Goal: Task Accomplishment & Management: Manage account settings

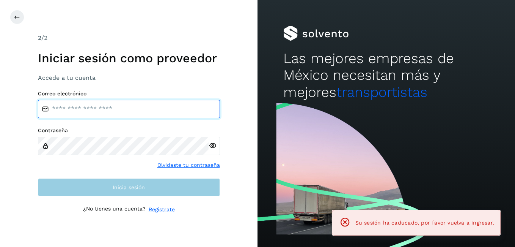
type input "**********"
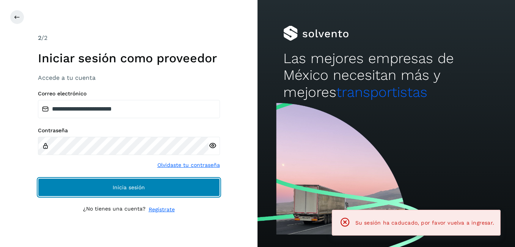
click at [179, 189] on button "Inicia sesión" at bounding box center [129, 187] width 182 height 18
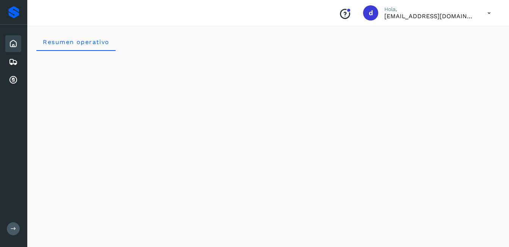
click at [14, 46] on icon at bounding box center [13, 43] width 9 height 9
click at [9, 60] on icon at bounding box center [13, 61] width 9 height 9
click at [14, 42] on icon at bounding box center [13, 43] width 9 height 9
click at [13, 63] on icon at bounding box center [13, 61] width 9 height 9
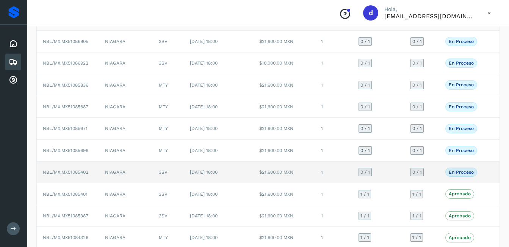
scroll to position [105, 0]
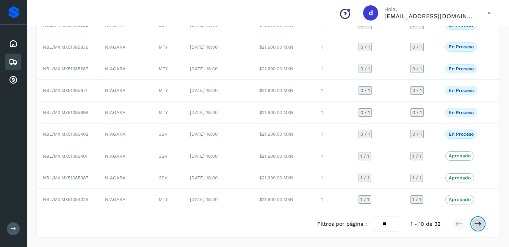
click at [476, 225] on icon at bounding box center [478, 224] width 8 height 8
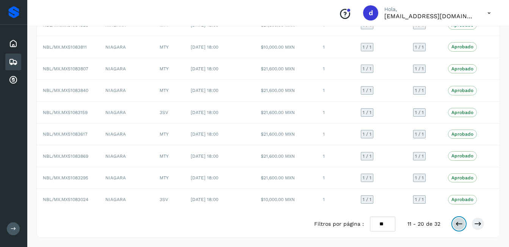
click at [462, 223] on icon at bounding box center [460, 224] width 8 height 8
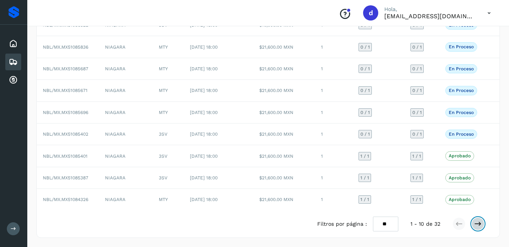
click at [476, 226] on icon at bounding box center [478, 224] width 8 height 8
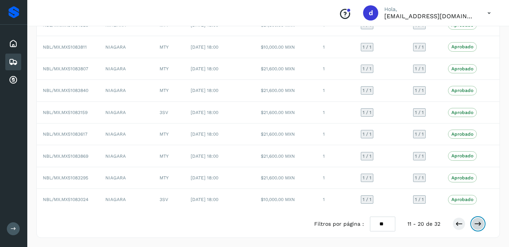
click at [478, 224] on icon at bounding box center [478, 224] width 8 height 8
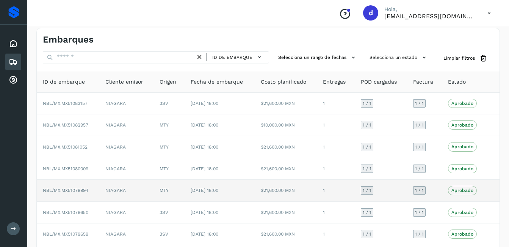
scroll to position [0, 0]
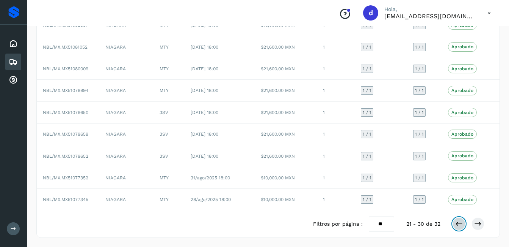
click at [462, 222] on icon at bounding box center [460, 224] width 8 height 8
click at [459, 220] on button at bounding box center [459, 223] width 13 height 13
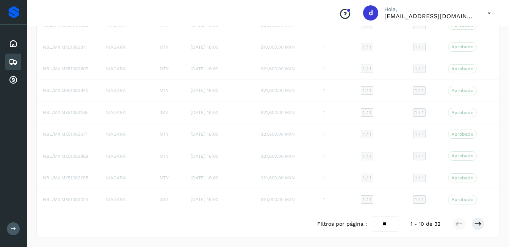
scroll to position [105, 0]
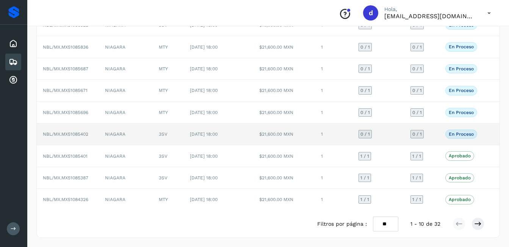
click at [463, 132] on p "En proceso" at bounding box center [461, 133] width 25 height 5
click at [77, 136] on span "NBL/MX.MX51085402" at bounding box center [66, 133] width 46 height 5
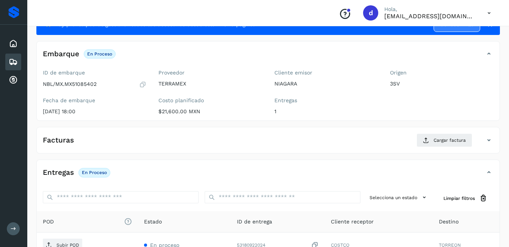
scroll to position [29, 0]
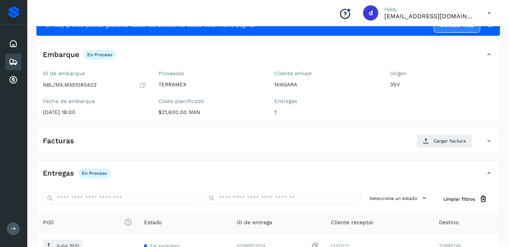
click at [98, 145] on div "Facturas Cargar factura" at bounding box center [261, 141] width 448 height 14
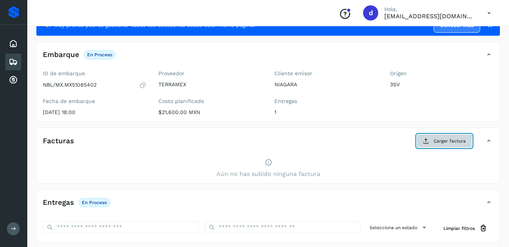
click at [442, 138] on span "Cargar factura" at bounding box center [450, 140] width 32 height 7
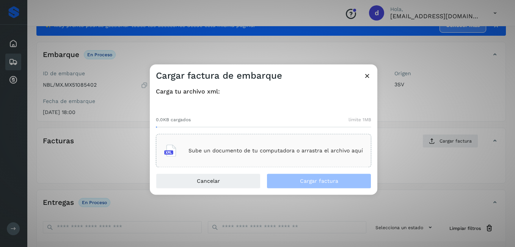
click at [222, 159] on div "Sube un documento de tu computadora o arrastra el archivo aquí" at bounding box center [263, 150] width 199 height 20
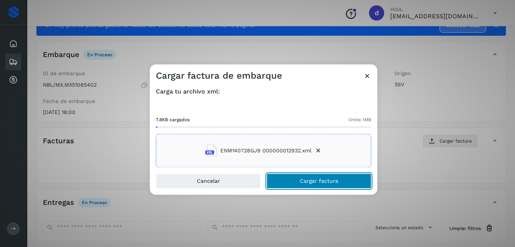
click at [315, 182] on span "Cargar factura" at bounding box center [319, 180] width 38 height 5
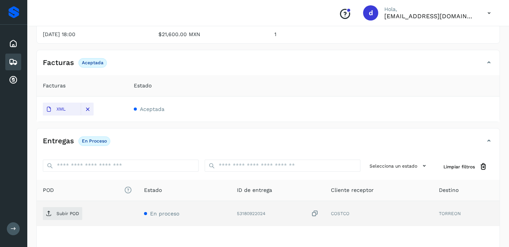
scroll to position [160, 0]
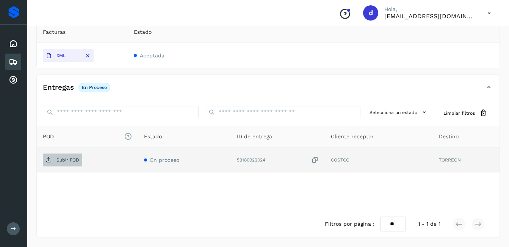
click at [68, 163] on span "Subir POD" at bounding box center [62, 160] width 39 height 12
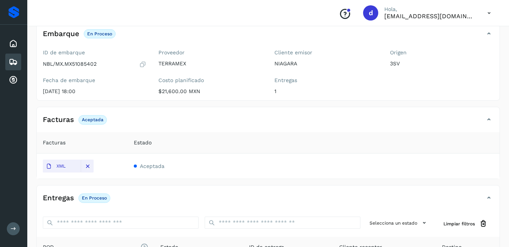
scroll to position [46, 0]
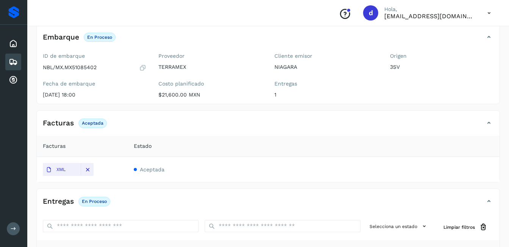
click at [16, 60] on icon at bounding box center [13, 61] width 9 height 9
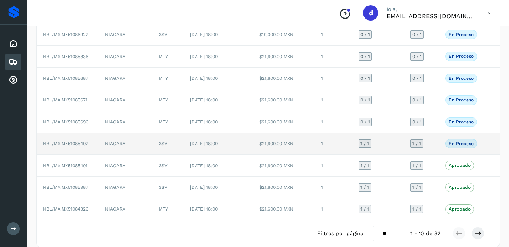
scroll to position [105, 0]
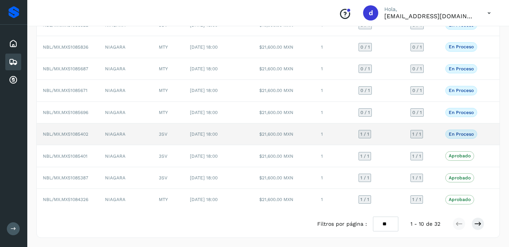
click at [87, 136] on span "NBL/MX.MX51085402" at bounding box center [66, 133] width 46 height 5
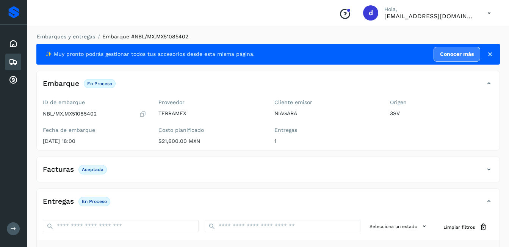
click at [145, 115] on icon at bounding box center [142, 114] width 7 height 8
click at [14, 61] on icon at bounding box center [13, 61] width 9 height 9
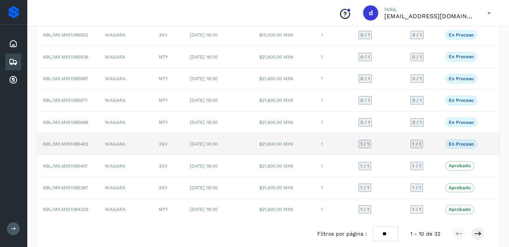
scroll to position [105, 0]
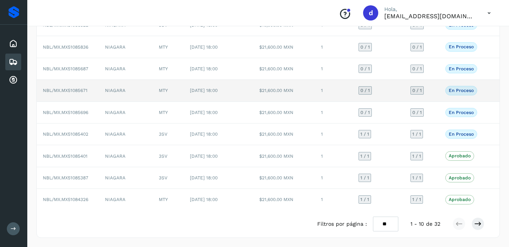
click at [467, 88] on p "En proceso" at bounding box center [461, 90] width 25 height 5
click at [66, 90] on span "NBL/MX.MX51085671" at bounding box center [65, 90] width 45 height 5
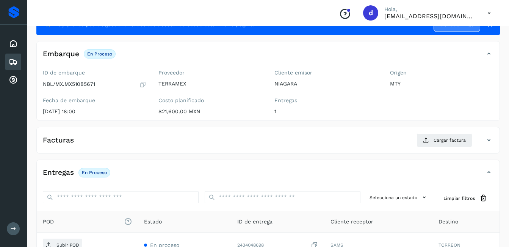
scroll to position [29, 0]
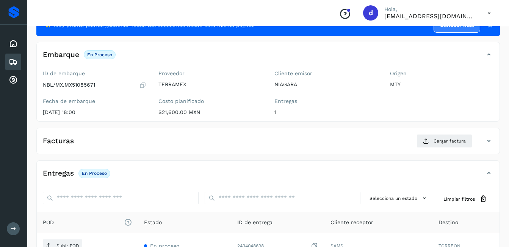
click at [141, 87] on icon at bounding box center [142, 85] width 7 height 8
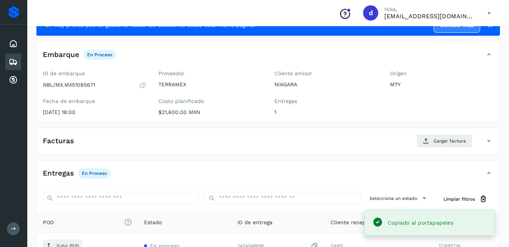
click at [141, 85] on icon at bounding box center [142, 85] width 7 height 8
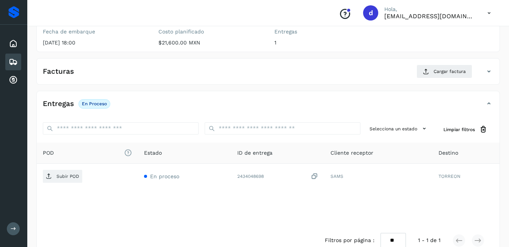
scroll to position [105, 0]
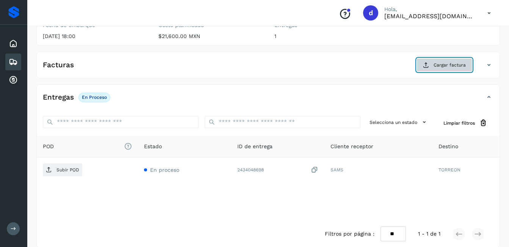
click at [442, 67] on span "Cargar factura" at bounding box center [450, 64] width 32 height 7
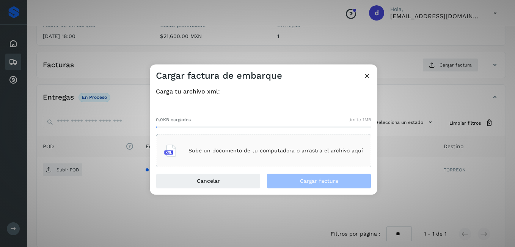
click at [212, 154] on div "Sube un documento de tu computadora o arrastra el archivo aquí" at bounding box center [263, 150] width 199 height 20
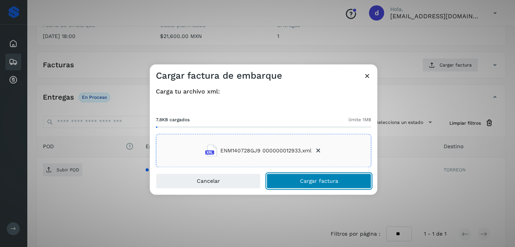
click at [312, 176] on button "Cargar factura" at bounding box center [319, 180] width 105 height 15
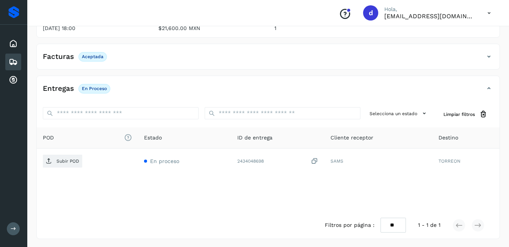
scroll to position [114, 0]
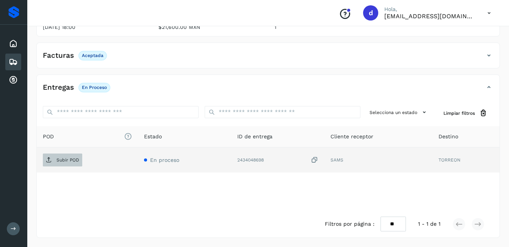
click at [64, 157] on p "Subir POD" at bounding box center [68, 159] width 23 height 5
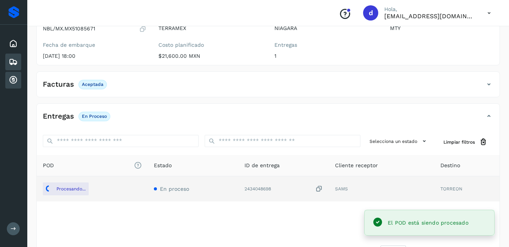
scroll to position [38, 0]
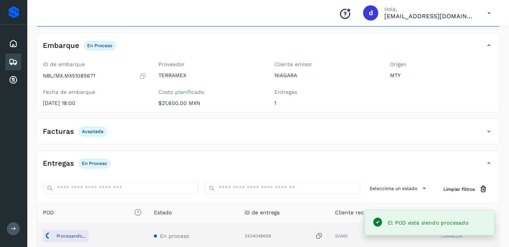
click at [14, 58] on icon at bounding box center [13, 61] width 9 height 9
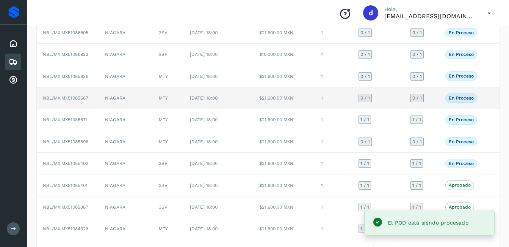
scroll to position [76, 0]
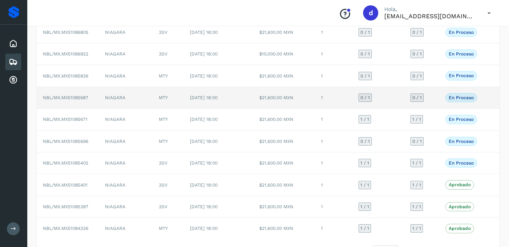
click at [459, 99] on p "En proceso" at bounding box center [461, 97] width 25 height 5
click at [78, 99] on span "NBL/MX.MX51085687" at bounding box center [66, 97] width 46 height 5
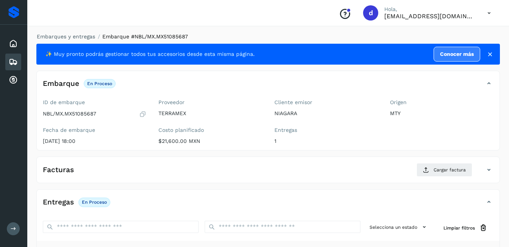
click at [143, 114] on icon at bounding box center [142, 114] width 7 height 8
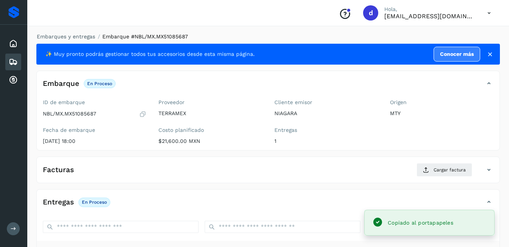
click at [140, 113] on icon at bounding box center [142, 114] width 7 height 8
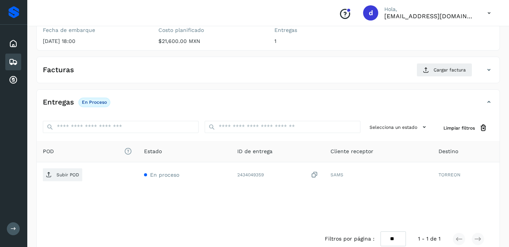
scroll to position [114, 0]
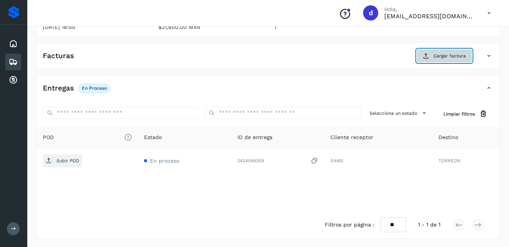
click at [445, 58] on span "Cargar factura" at bounding box center [450, 55] width 32 height 7
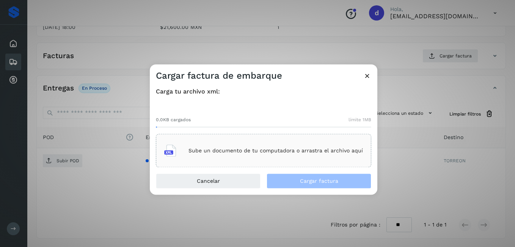
click at [203, 154] on div "Sube un documento de tu computadora o arrastra el archivo aquí" at bounding box center [263, 150] width 199 height 20
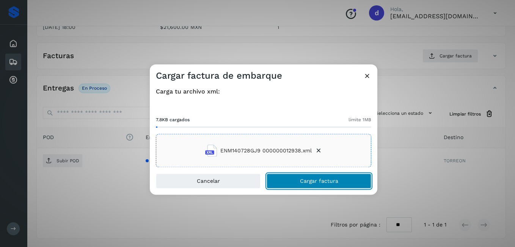
click at [295, 177] on button "Cargar factura" at bounding box center [319, 180] width 105 height 15
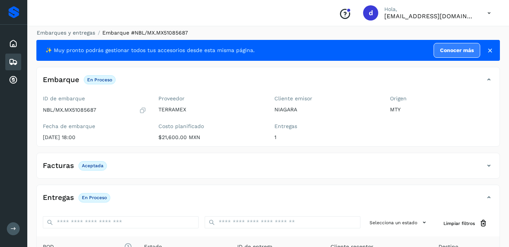
scroll to position [0, 0]
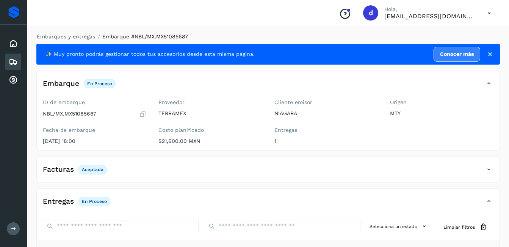
click at [17, 58] on icon at bounding box center [13, 61] width 9 height 9
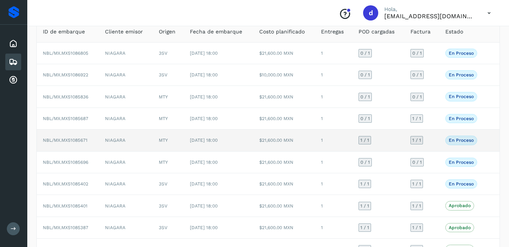
scroll to position [67, 0]
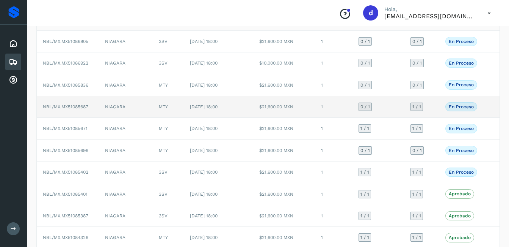
click at [458, 105] on p "En proceso" at bounding box center [461, 106] width 25 height 5
click at [88, 108] on span "NBL/MX.MX51085687" at bounding box center [66, 106] width 46 height 5
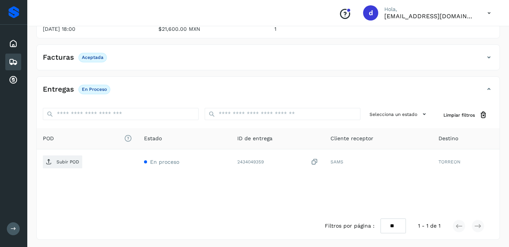
scroll to position [114, 0]
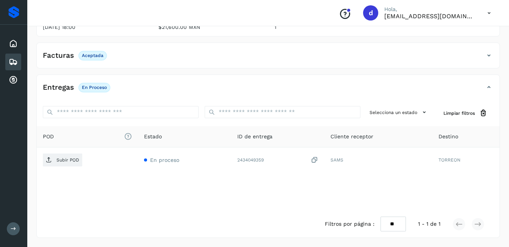
click at [20, 63] on div "Embarques" at bounding box center [13, 61] width 16 height 17
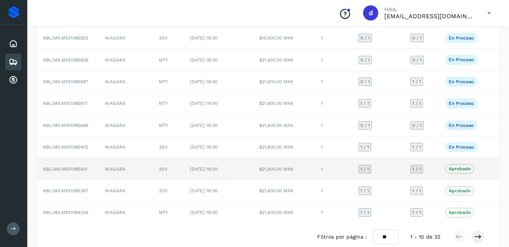
scroll to position [105, 0]
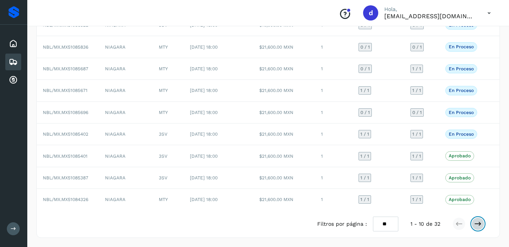
click at [478, 226] on icon at bounding box center [478, 224] width 8 height 8
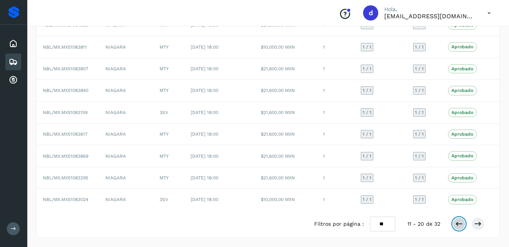
click at [457, 223] on icon at bounding box center [460, 224] width 8 height 8
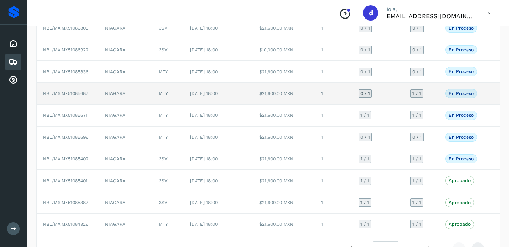
scroll to position [67, 0]
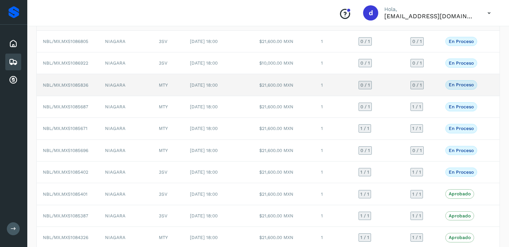
click at [460, 84] on p "En proceso" at bounding box center [461, 84] width 25 height 5
click at [82, 85] on span "NBL/MX.MX51085836" at bounding box center [66, 84] width 46 height 5
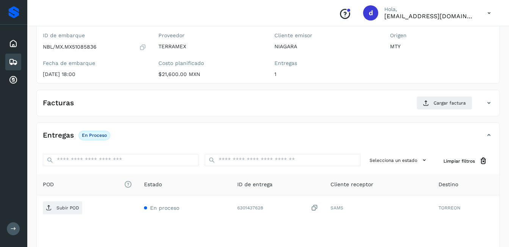
click at [146, 45] on icon at bounding box center [142, 47] width 7 height 8
click at [426, 105] on icon at bounding box center [426, 103] width 6 height 6
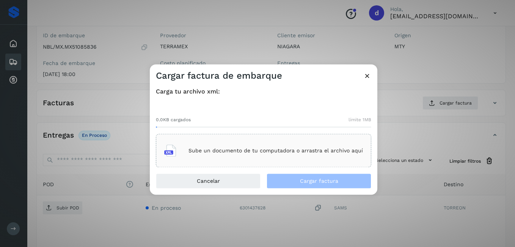
click at [192, 147] on p "Sube un documento de tu computadora o arrastra el archivo aquí" at bounding box center [276, 150] width 174 height 6
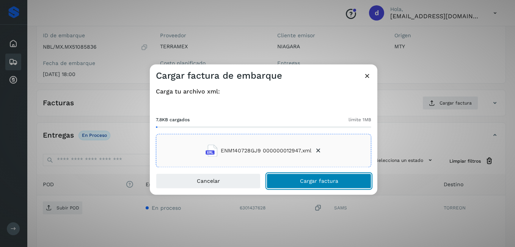
click at [307, 184] on span "Cargar factura" at bounding box center [319, 180] width 38 height 5
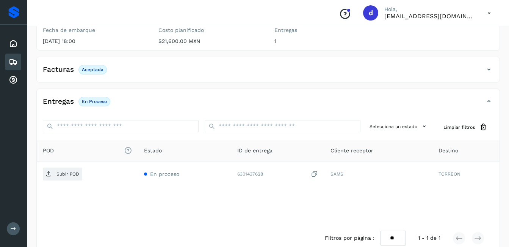
scroll to position [114, 0]
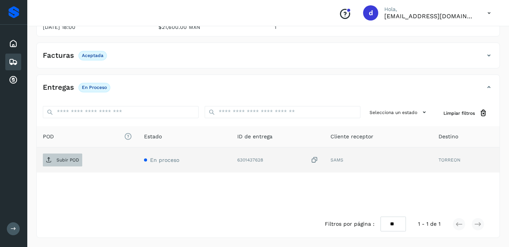
click at [60, 162] on p "Subir POD" at bounding box center [68, 159] width 23 height 5
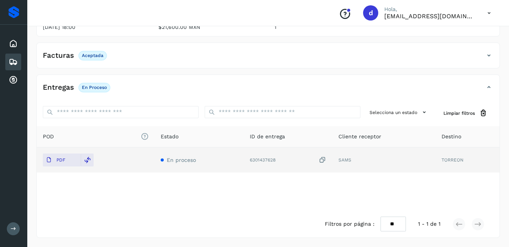
click at [12, 63] on icon at bounding box center [13, 61] width 9 height 9
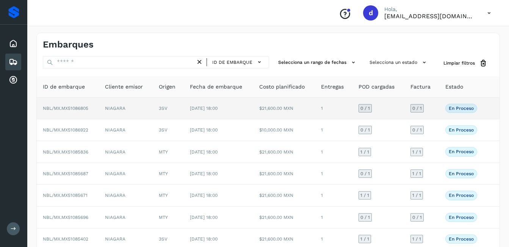
click at [83, 108] on span "NBL/MX.MX51086805" at bounding box center [66, 107] width 46 height 5
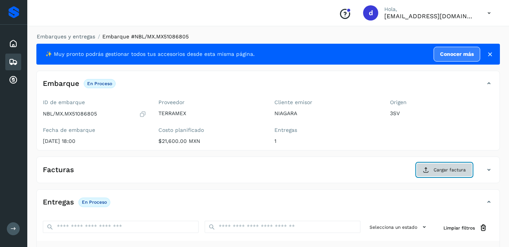
click at [435, 168] on span "Cargar factura" at bounding box center [450, 169] width 32 height 7
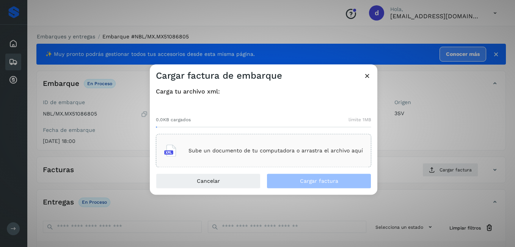
click at [235, 150] on p "Sube un documento de tu computadora o arrastra el archivo aquí" at bounding box center [276, 150] width 174 height 6
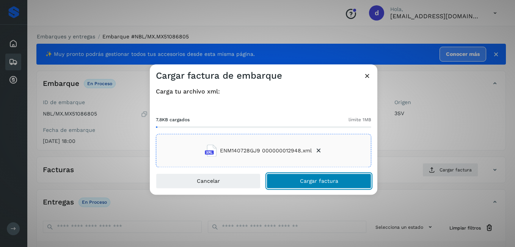
click at [308, 178] on span "Cargar factura" at bounding box center [319, 180] width 38 height 5
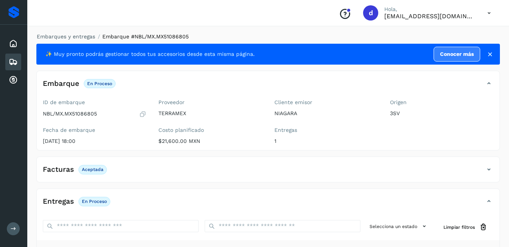
click at [144, 113] on icon at bounding box center [142, 114] width 7 height 8
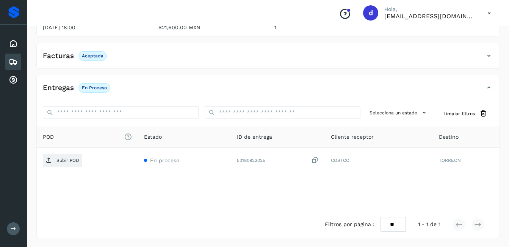
scroll to position [114, 0]
click at [95, 92] on span "En proceso" at bounding box center [95, 87] width 32 height 9
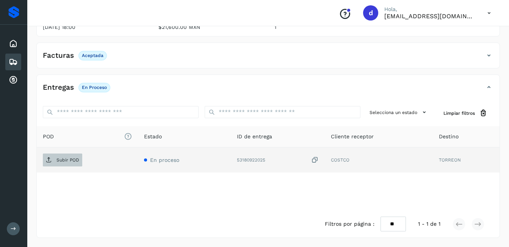
click at [63, 162] on p "Subir POD" at bounding box center [68, 159] width 23 height 5
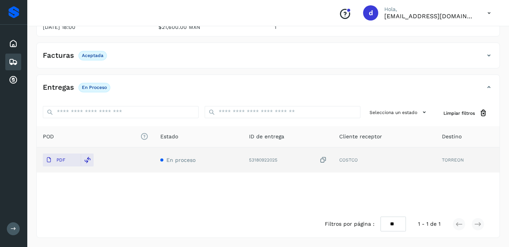
click at [14, 61] on icon at bounding box center [13, 61] width 9 height 9
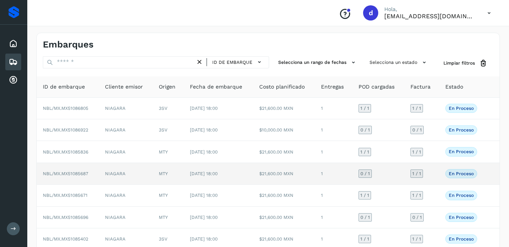
click at [457, 176] on span "En proceso" at bounding box center [462, 173] width 32 height 9
click at [85, 173] on span "NBL/MX.MX51085687" at bounding box center [66, 173] width 46 height 5
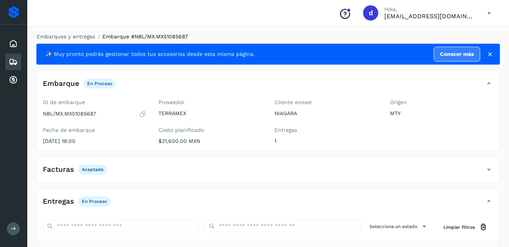
click at [83, 171] on p "Aceptada" at bounding box center [93, 169] width 22 height 5
drag, startPoint x: 83, startPoint y: 171, endPoint x: 62, endPoint y: 168, distance: 21.8
click at [62, 168] on h4 "Facturas" at bounding box center [58, 169] width 31 height 9
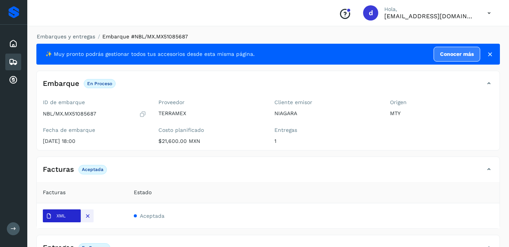
click at [64, 213] on span "XML" at bounding box center [56, 216] width 26 height 12
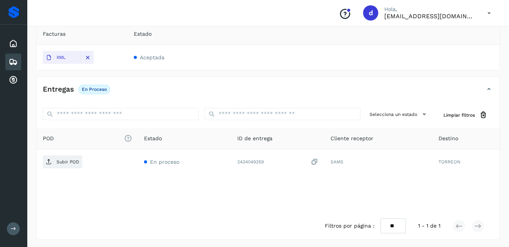
scroll to position [160, 0]
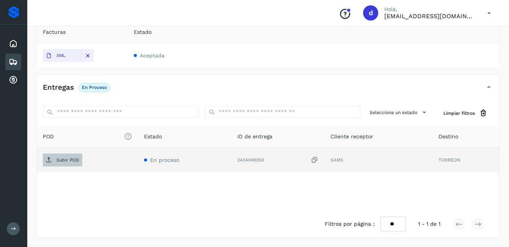
click at [71, 162] on p "Subir POD" at bounding box center [68, 159] width 23 height 5
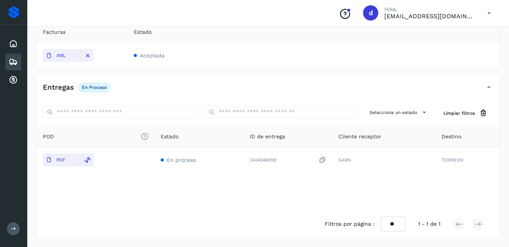
click at [9, 60] on icon at bounding box center [13, 61] width 9 height 9
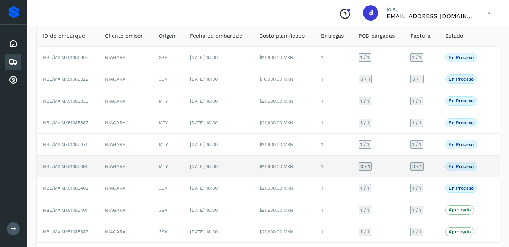
scroll to position [38, 0]
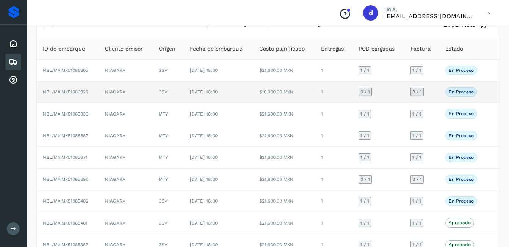
click at [77, 93] on span "NBL/MX.MX51086922" at bounding box center [66, 91] width 46 height 5
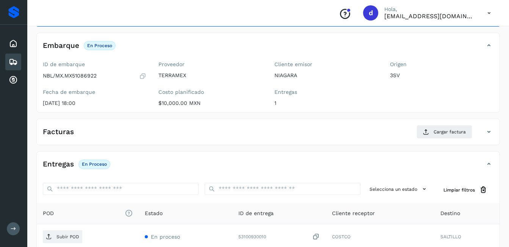
click at [146, 78] on icon at bounding box center [142, 76] width 7 height 8
click at [433, 129] on button "Cargar factura" at bounding box center [445, 132] width 56 height 14
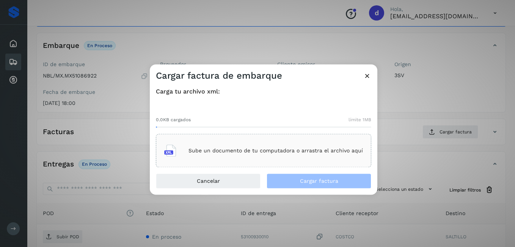
click at [182, 145] on div "Sube un documento de tu computadora o arrastra el archivo aquí" at bounding box center [263, 150] width 199 height 20
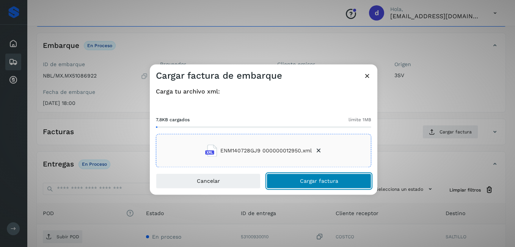
click at [317, 185] on button "Cargar factura" at bounding box center [319, 180] width 105 height 15
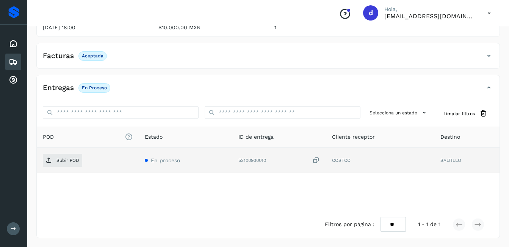
scroll to position [114, 0]
click at [66, 161] on p "Subir POD" at bounding box center [68, 159] width 23 height 5
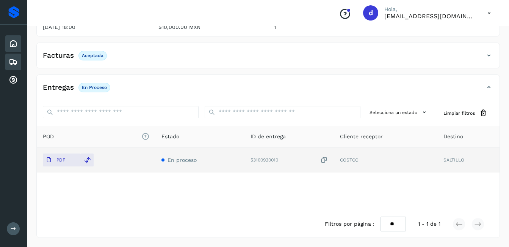
click at [16, 43] on icon at bounding box center [13, 43] width 9 height 9
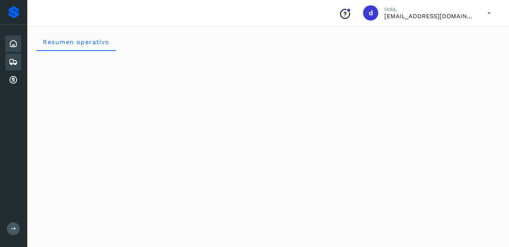
click at [16, 64] on icon at bounding box center [13, 61] width 9 height 9
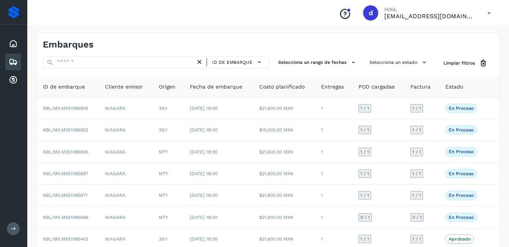
click at [13, 59] on icon at bounding box center [13, 61] width 9 height 9
click at [21, 42] on div "Inicio Embarques Cuentas por cobrar" at bounding box center [13, 62] width 27 height 74
click at [16, 43] on icon at bounding box center [13, 43] width 9 height 9
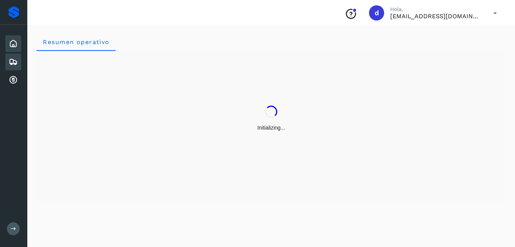
click at [11, 61] on icon at bounding box center [13, 61] width 9 height 9
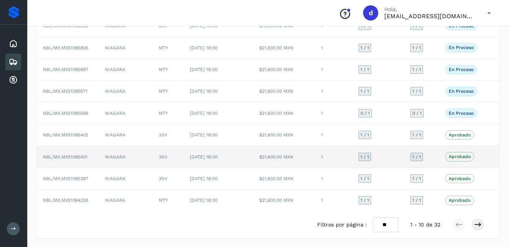
scroll to position [105, 0]
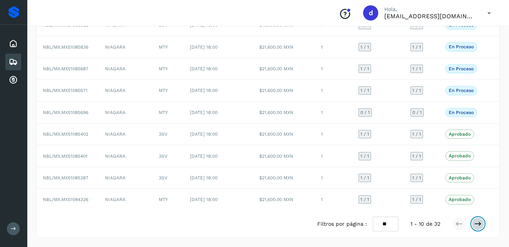
click at [476, 225] on icon at bounding box center [478, 224] width 8 height 8
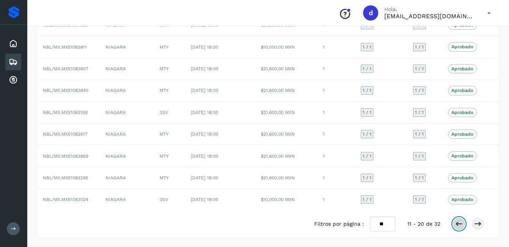
click at [463, 223] on button at bounding box center [459, 223] width 13 height 13
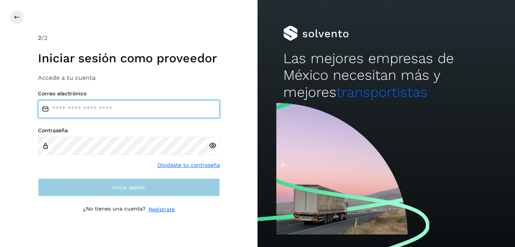
type input "**********"
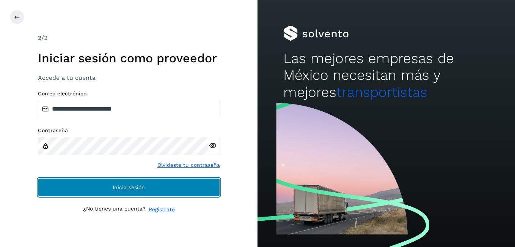
click at [129, 192] on button "Inicia sesión" at bounding box center [129, 187] width 182 height 18
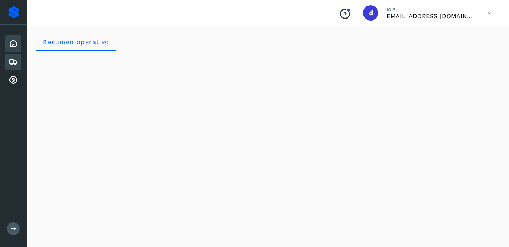
click at [13, 57] on icon at bounding box center [13, 61] width 9 height 9
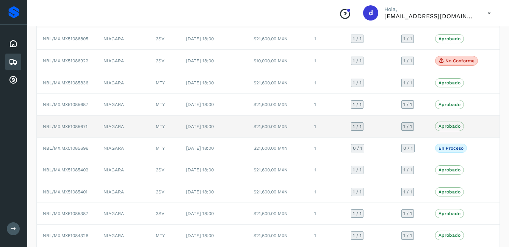
scroll to position [76, 0]
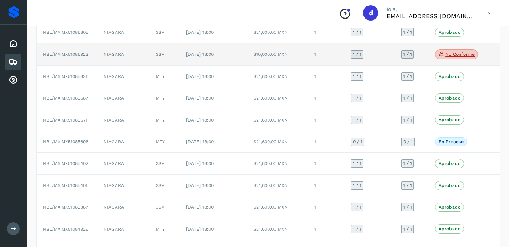
click at [447, 54] on p "No conforme" at bounding box center [460, 54] width 29 height 5
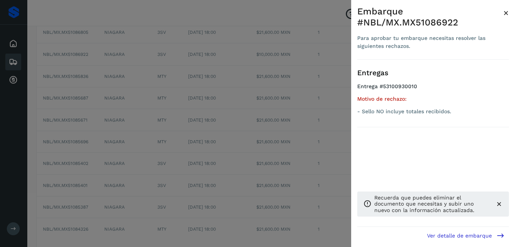
click at [503, 11] on div "Embarque #NBL/MX.MX51086922" at bounding box center [430, 17] width 146 height 22
click at [509, 9] on div "Embarque #NBL/MX.MX51086922 Para aprobar tu embarque necesitas resolver las sig…" at bounding box center [433, 129] width 164 height 259
click at [508, 8] on span "×" at bounding box center [506, 13] width 6 height 11
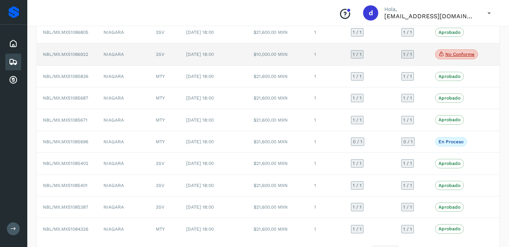
click at [57, 57] on td "NBL/MX.MX51086922" at bounding box center [67, 54] width 61 height 22
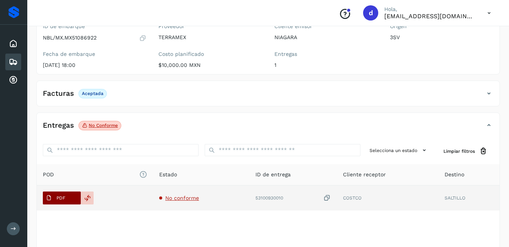
click at [55, 197] on span "PDF" at bounding box center [55, 198] width 25 height 12
click at [86, 198] on icon at bounding box center [87, 197] width 7 height 7
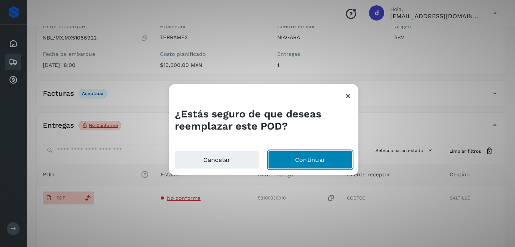
click at [310, 161] on button "Continuar" at bounding box center [310, 159] width 84 height 18
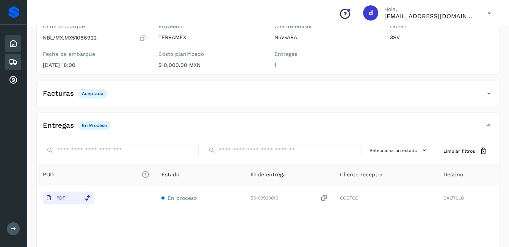
click at [12, 40] on icon at bounding box center [13, 43] width 9 height 9
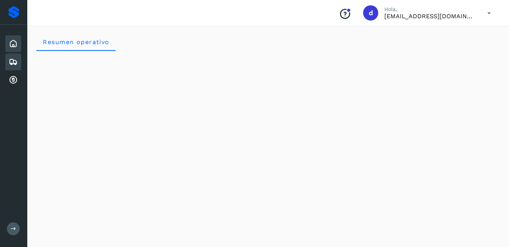
click at [9, 62] on icon at bounding box center [13, 61] width 9 height 9
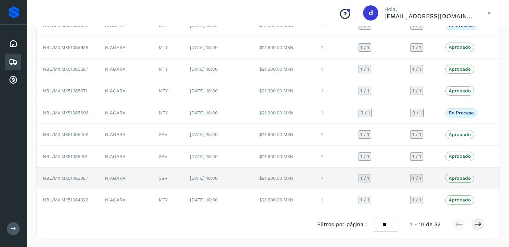
scroll to position [105, 0]
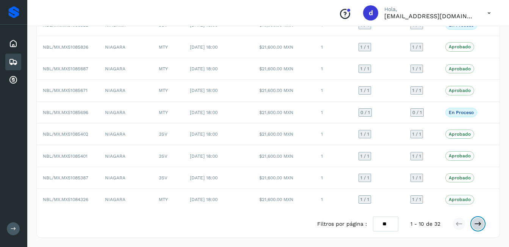
click at [476, 225] on icon at bounding box center [478, 224] width 8 height 8
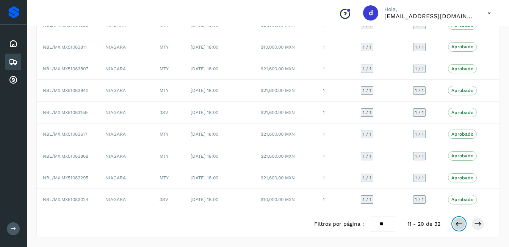
click at [459, 225] on icon at bounding box center [460, 224] width 8 height 8
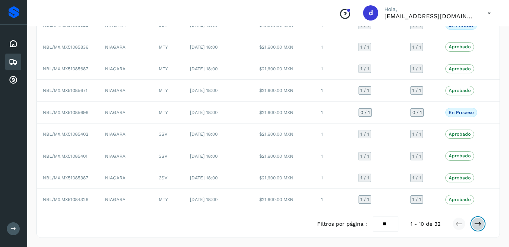
click at [478, 220] on icon at bounding box center [478, 224] width 8 height 8
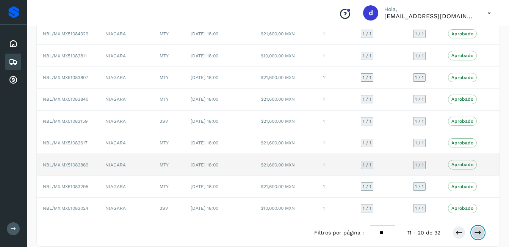
scroll to position [0, 0]
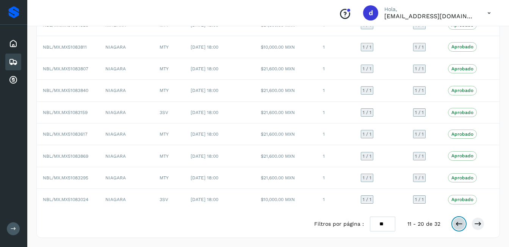
click at [459, 226] on icon at bounding box center [460, 224] width 8 height 8
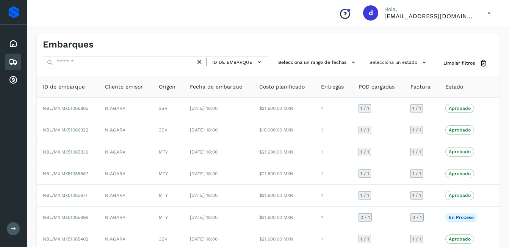
click at [11, 64] on icon at bounding box center [13, 61] width 9 height 9
click at [14, 43] on icon at bounding box center [13, 43] width 9 height 9
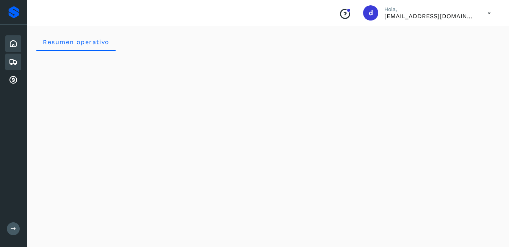
click at [10, 60] on icon at bounding box center [13, 61] width 9 height 9
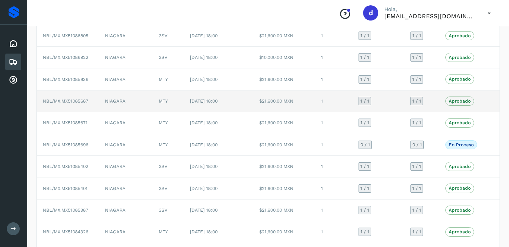
scroll to position [76, 0]
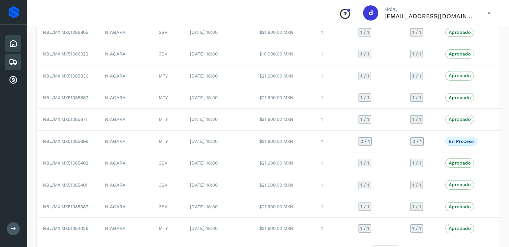
click at [14, 42] on icon at bounding box center [13, 43] width 9 height 9
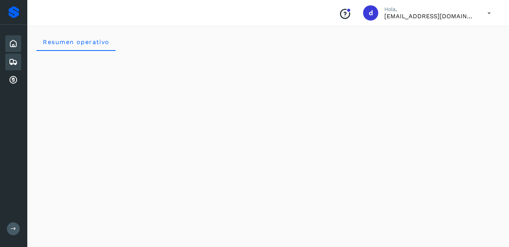
click at [8, 58] on div "Embarques" at bounding box center [13, 61] width 16 height 17
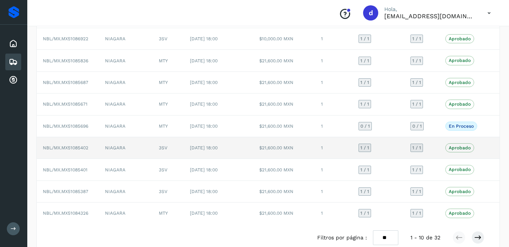
scroll to position [105, 0]
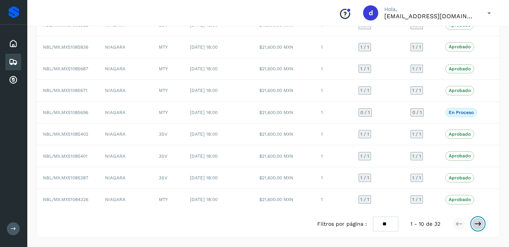
click at [482, 222] on icon at bounding box center [478, 224] width 8 height 8
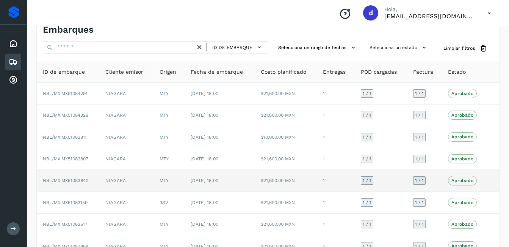
scroll to position [0, 0]
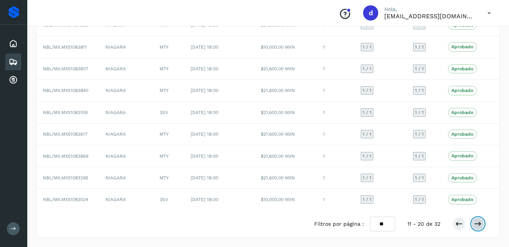
click at [478, 223] on icon at bounding box center [478, 224] width 8 height 8
click at [476, 220] on icon at bounding box center [478, 224] width 8 height 8
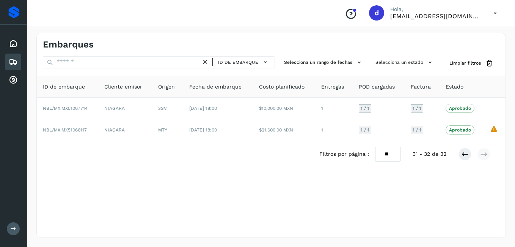
click at [12, 58] on icon at bounding box center [13, 61] width 9 height 9
click at [16, 61] on icon at bounding box center [13, 61] width 9 height 9
click at [20, 43] on div "Inicio" at bounding box center [13, 43] width 16 height 17
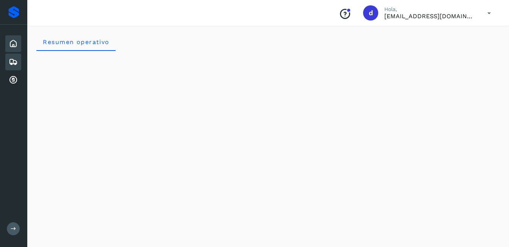
click at [15, 66] on icon at bounding box center [13, 61] width 9 height 9
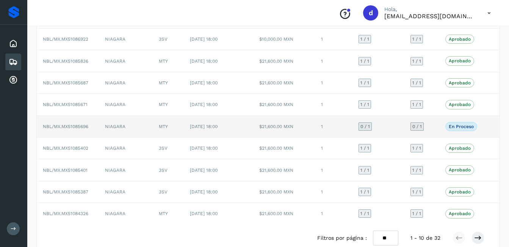
scroll to position [105, 0]
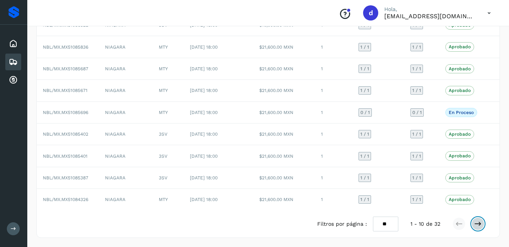
click at [481, 226] on icon at bounding box center [478, 224] width 8 height 8
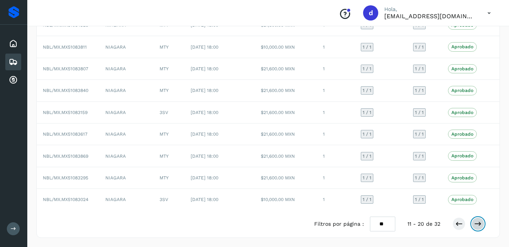
click at [478, 227] on button at bounding box center [478, 223] width 13 height 13
click at [481, 222] on icon at bounding box center [478, 224] width 8 height 8
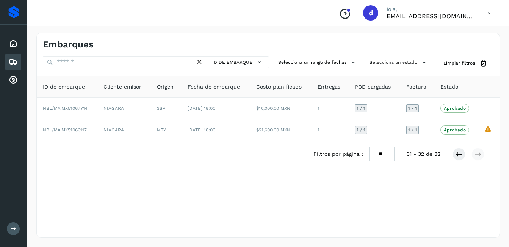
scroll to position [0, 0]
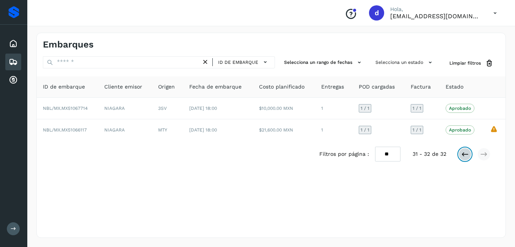
click at [462, 151] on icon at bounding box center [465, 154] width 8 height 8
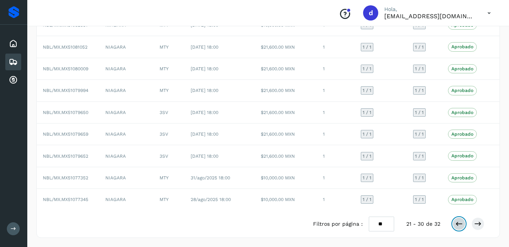
click at [459, 228] on button at bounding box center [459, 223] width 13 height 13
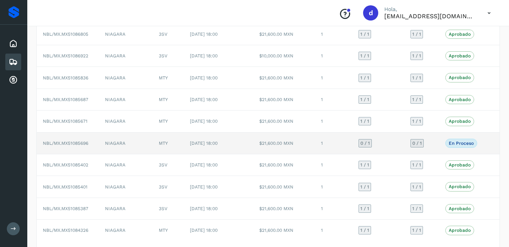
scroll to position [76, 0]
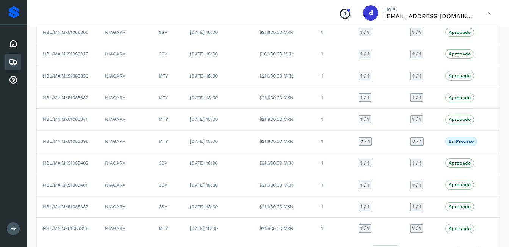
click at [18, 62] on div "Embarques" at bounding box center [13, 61] width 16 height 17
click at [9, 62] on icon at bounding box center [13, 61] width 9 height 9
click at [21, 64] on div "Embarques" at bounding box center [13, 61] width 16 height 17
click at [13, 61] on icon at bounding box center [13, 61] width 9 height 9
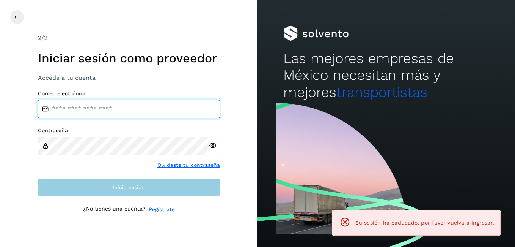
type input "**********"
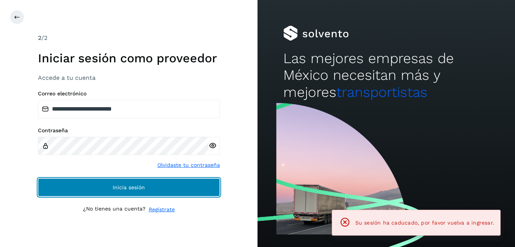
click at [164, 191] on button "Inicia sesión" at bounding box center [129, 187] width 182 height 18
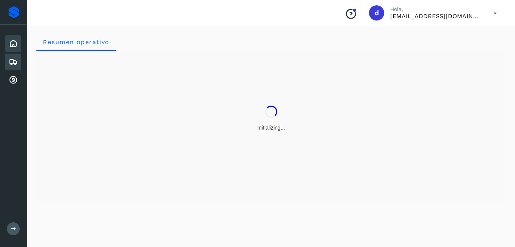
click at [12, 58] on icon at bounding box center [13, 61] width 9 height 9
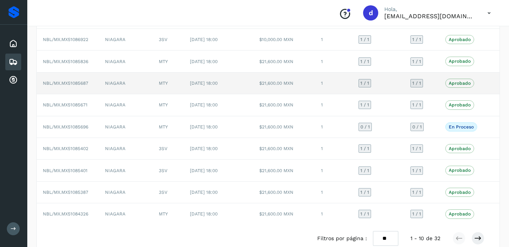
scroll to position [105, 0]
